Goal: Information Seeking & Learning: Check status

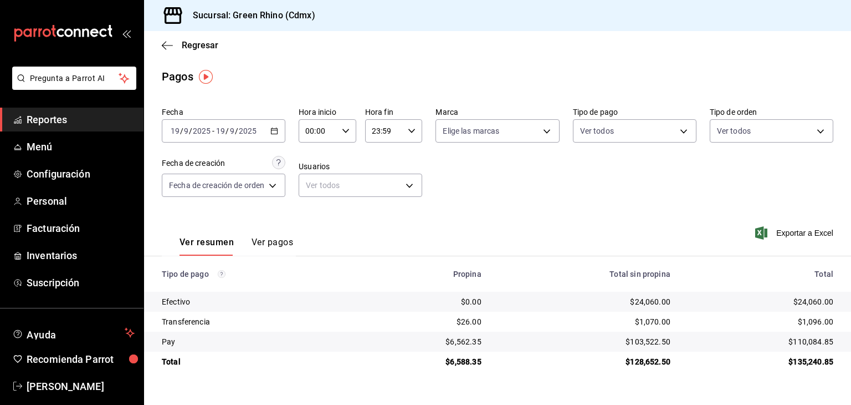
click at [177, 47] on span "Regresar" at bounding box center [190, 45] width 57 height 11
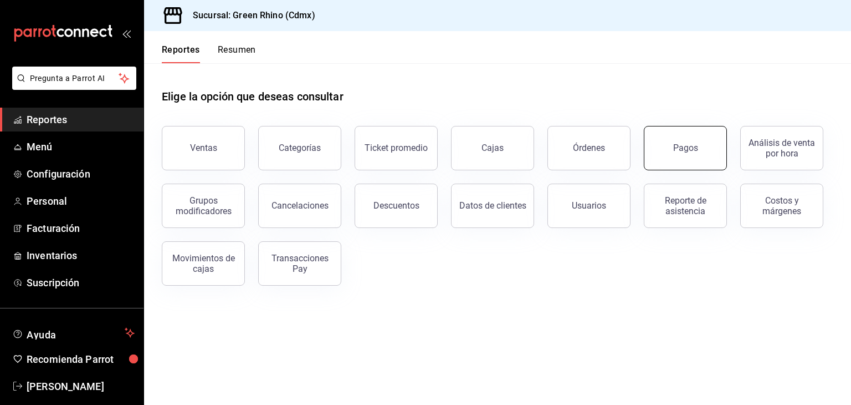
click at [689, 166] on button "Pagos" at bounding box center [685, 148] width 83 height 44
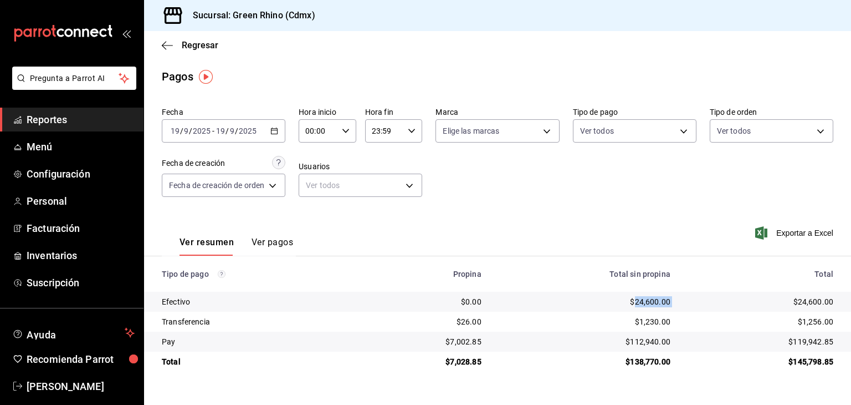
drag, startPoint x: 668, startPoint y: 302, endPoint x: 635, endPoint y: 304, distance: 33.3
click at [635, 304] on tr "Efectivo $0.00 $24,600.00 $24,600.00" at bounding box center [497, 302] width 707 height 20
drag, startPoint x: 836, startPoint y: 340, endPoint x: 793, endPoint y: 339, distance: 42.7
click at [793, 339] on td "$119,942.85" at bounding box center [765, 341] width 172 height 20
copy div "119,942.85"
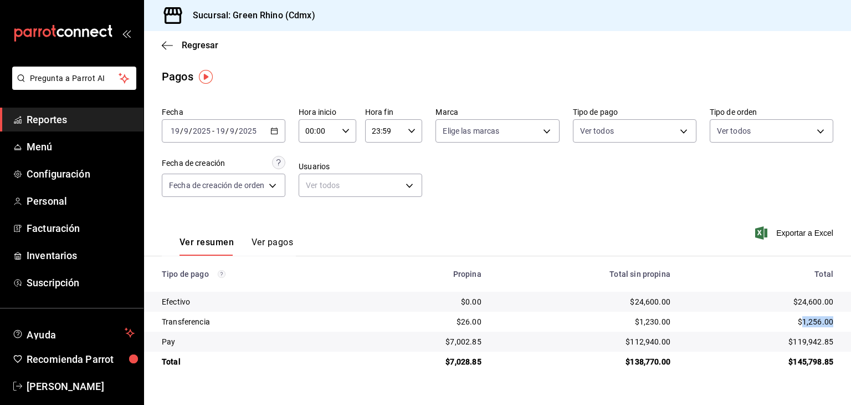
drag, startPoint x: 843, startPoint y: 326, endPoint x: 805, endPoint y: 319, distance: 39.0
click at [805, 319] on td "$1,256.00" at bounding box center [765, 321] width 172 height 20
copy div "1,256.00"
click at [180, 45] on span "Regresar" at bounding box center [190, 45] width 57 height 11
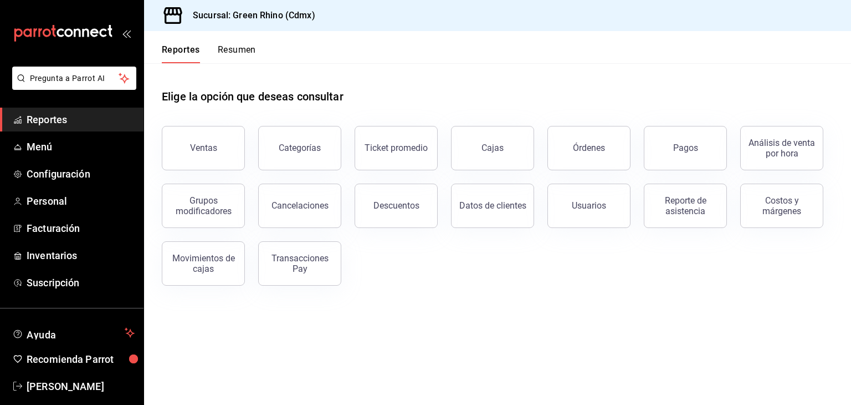
click at [244, 47] on button "Resumen" at bounding box center [237, 53] width 38 height 19
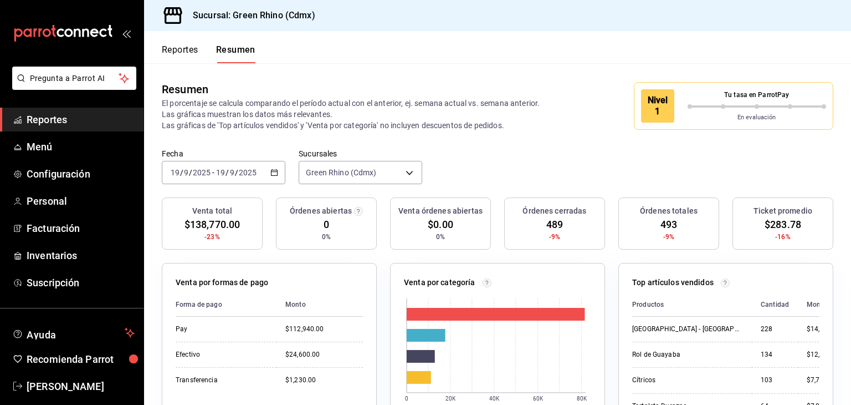
click at [714, 128] on div "Nivel 1 Tu tasa en ParrotPay En evaluación" at bounding box center [734, 106] width 200 height 48
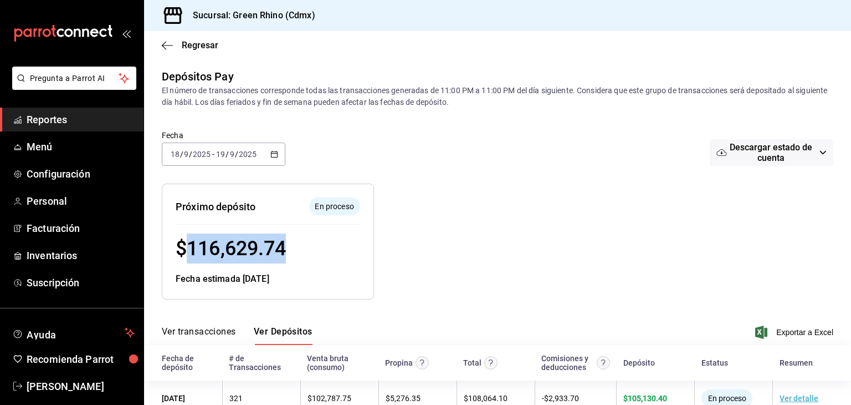
drag, startPoint x: 271, startPoint y: 250, endPoint x: 191, endPoint y: 237, distance: 81.5
click at [191, 237] on div "$ 116,629.74" at bounding box center [268, 248] width 185 height 30
copy span "116,629.74"
click at [435, 208] on div at bounding box center [546, 233] width 345 height 134
click at [205, 40] on span "Regresar" at bounding box center [200, 45] width 37 height 11
